Goal: Find specific page/section: Find specific page/section

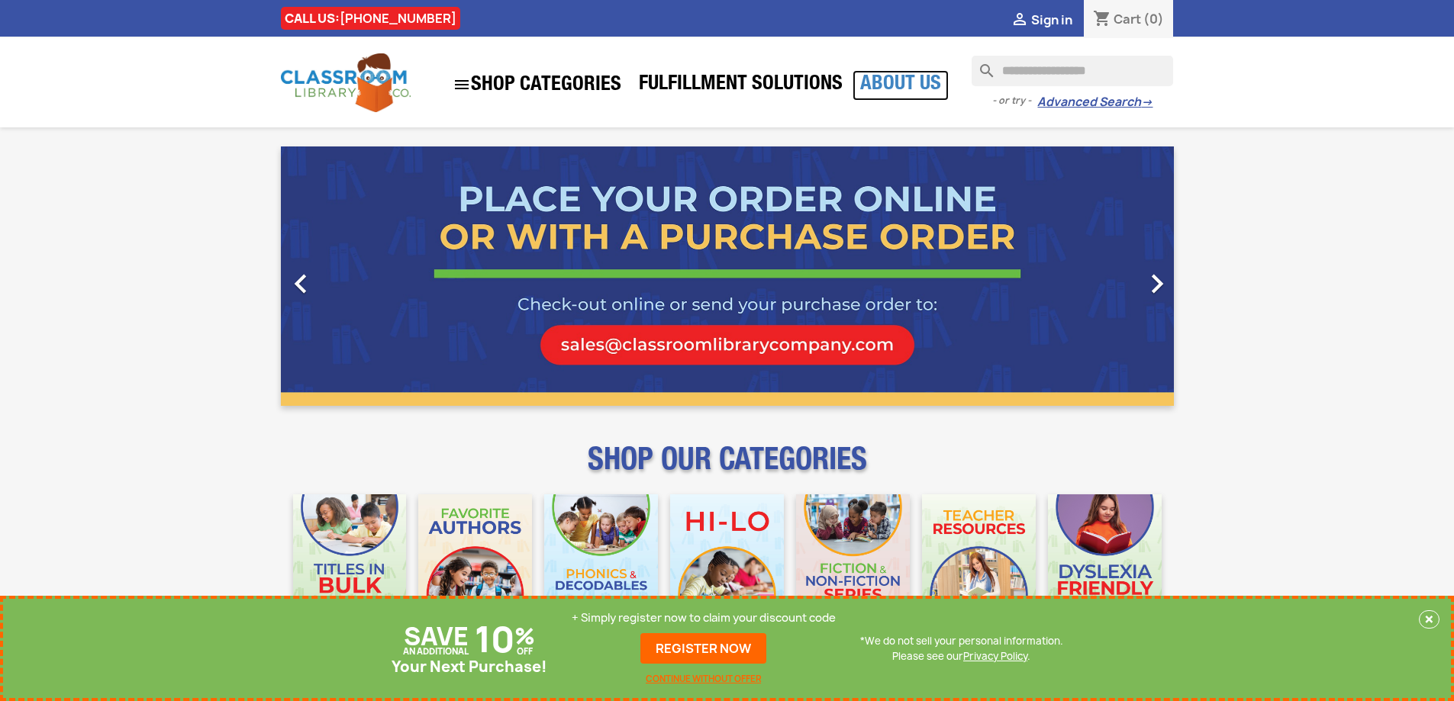
click at [897, 85] on link "About Us" at bounding box center [900, 85] width 96 height 31
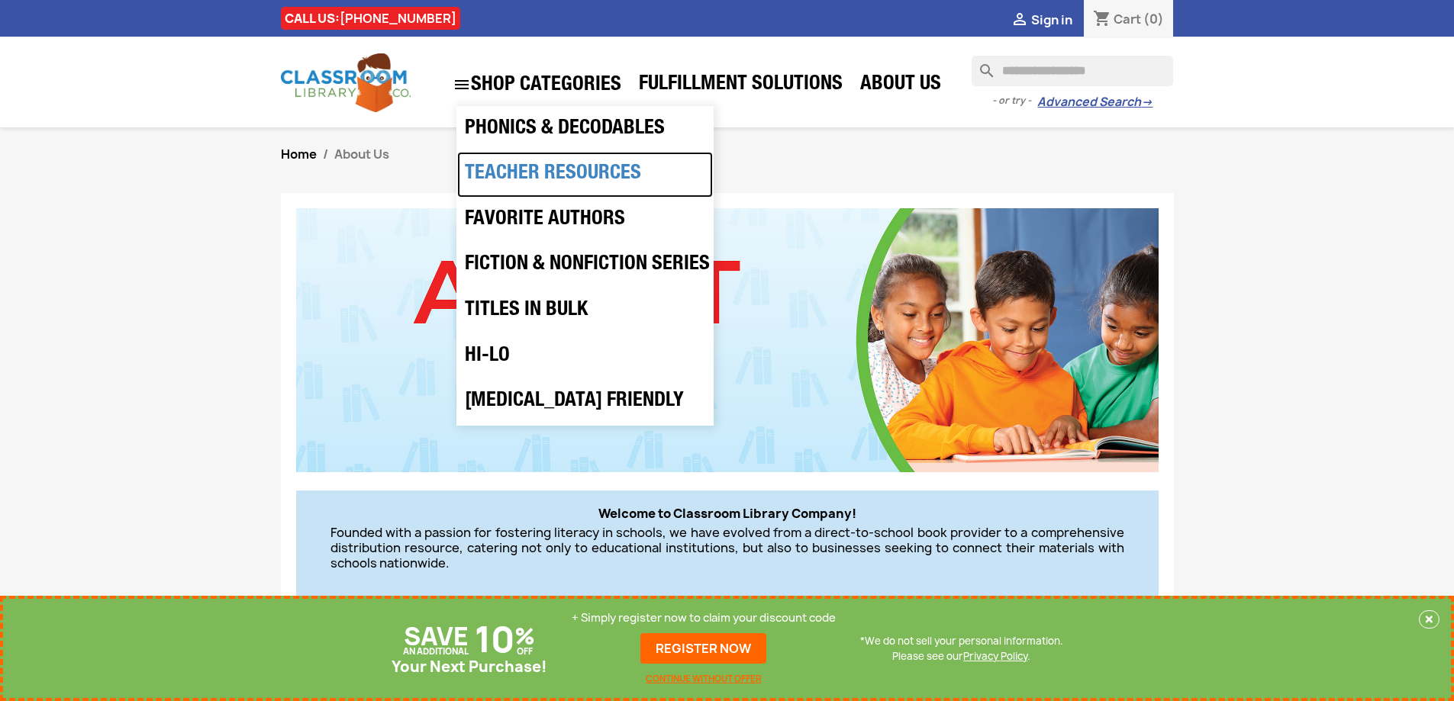
click at [565, 177] on link "Teacher Resources" at bounding box center [585, 175] width 256 height 46
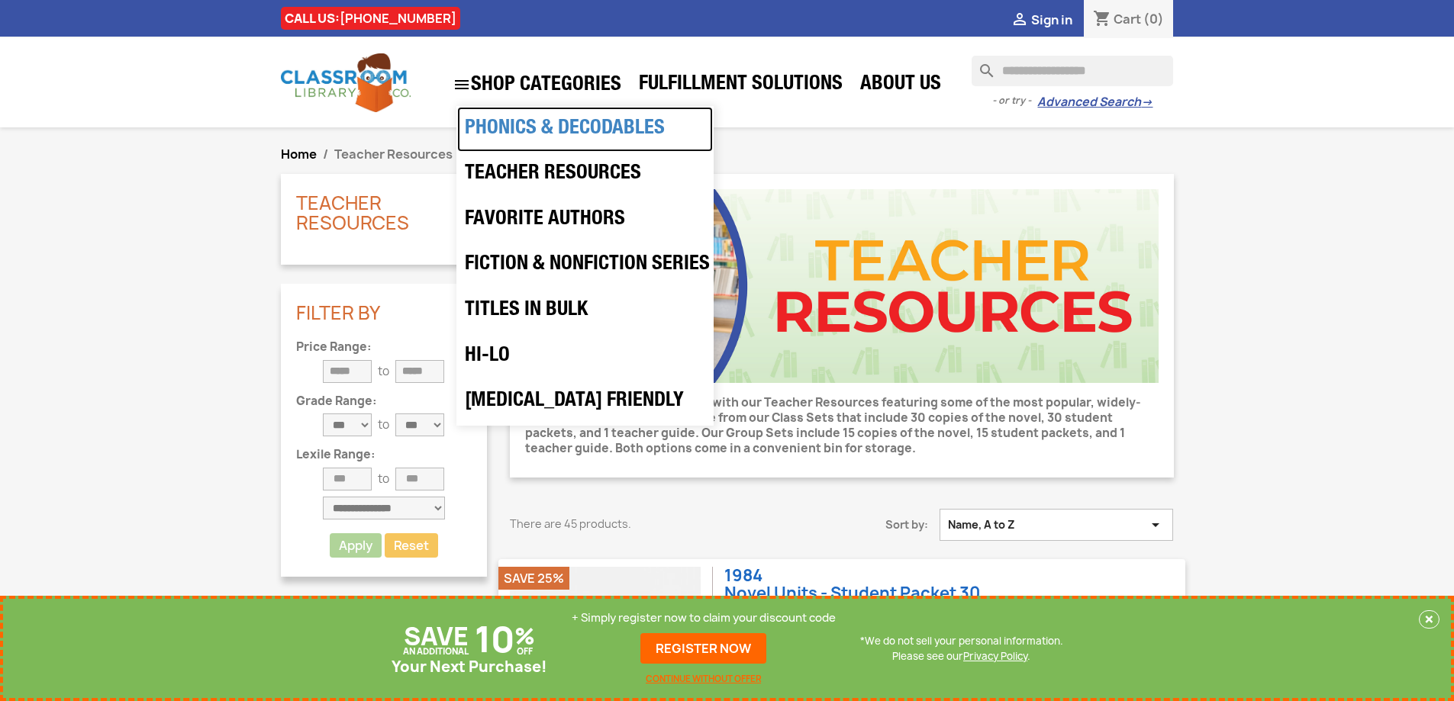
click at [495, 127] on link "Phonics & Decodables" at bounding box center [585, 130] width 256 height 46
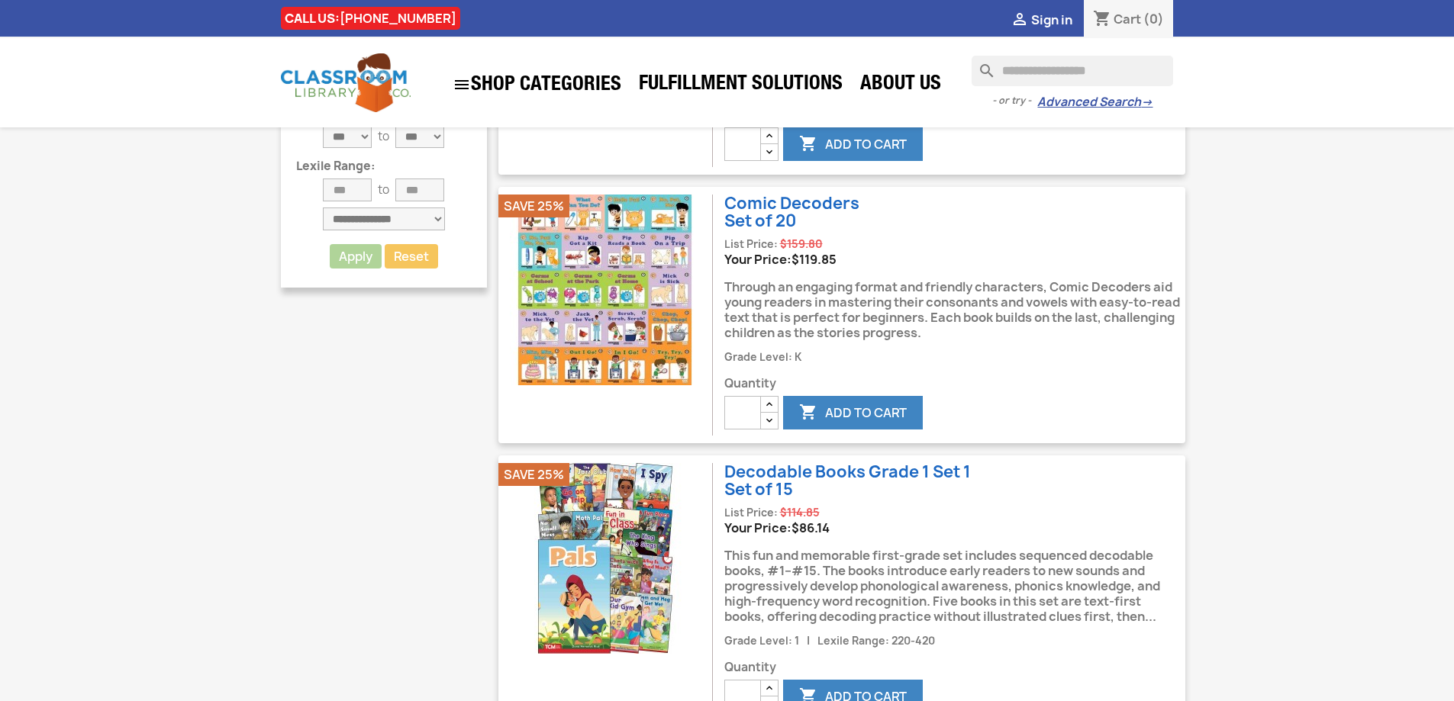
scroll to position [646, 0]
